Goal: Use online tool/utility

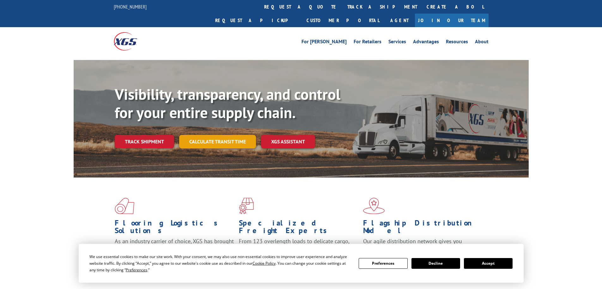
click at [224, 135] on link "Calculate transit time" at bounding box center [217, 142] width 77 height 14
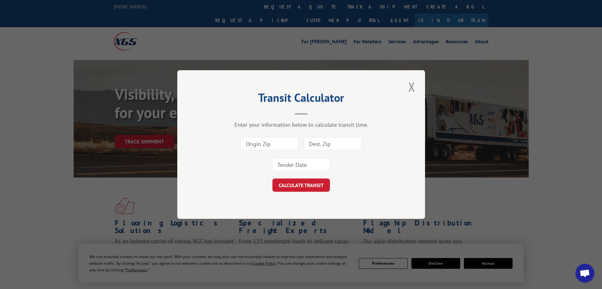
drag, startPoint x: 268, startPoint y: 145, endPoint x: 273, endPoint y: 145, distance: 5.1
click at [268, 145] on input at bounding box center [269, 143] width 58 height 13
type input "30701"
drag, startPoint x: 334, startPoint y: 144, endPoint x: 469, endPoint y: 143, distance: 135.2
click at [334, 143] on input at bounding box center [333, 143] width 58 height 13
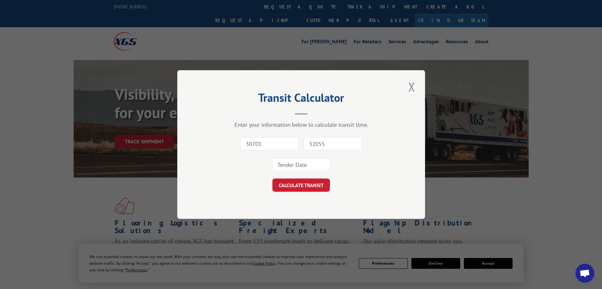
type input "32055"
click at [286, 163] on input at bounding box center [301, 164] width 58 height 13
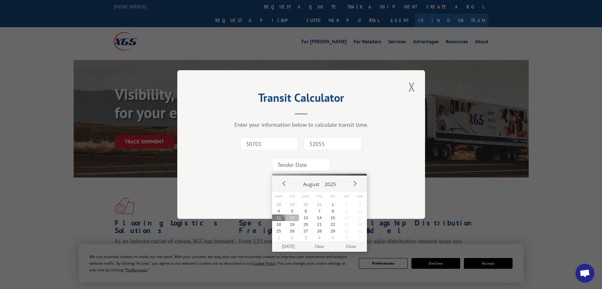
click at [291, 218] on button "12" at bounding box center [292, 218] width 14 height 7
type input "[DATE]"
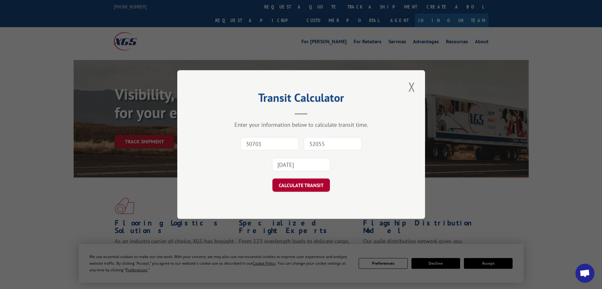
click at [288, 183] on button "CALCULATE TRANSIT" at bounding box center [301, 185] width 58 height 13
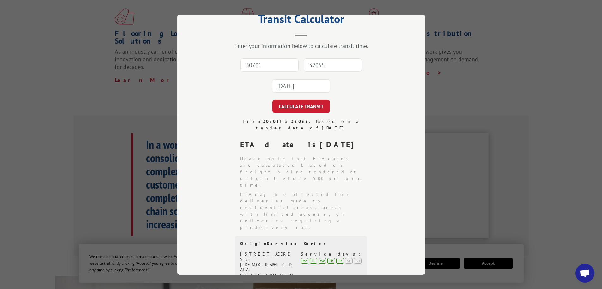
scroll to position [149, 0]
